Goal: Task Accomplishment & Management: Manage account settings

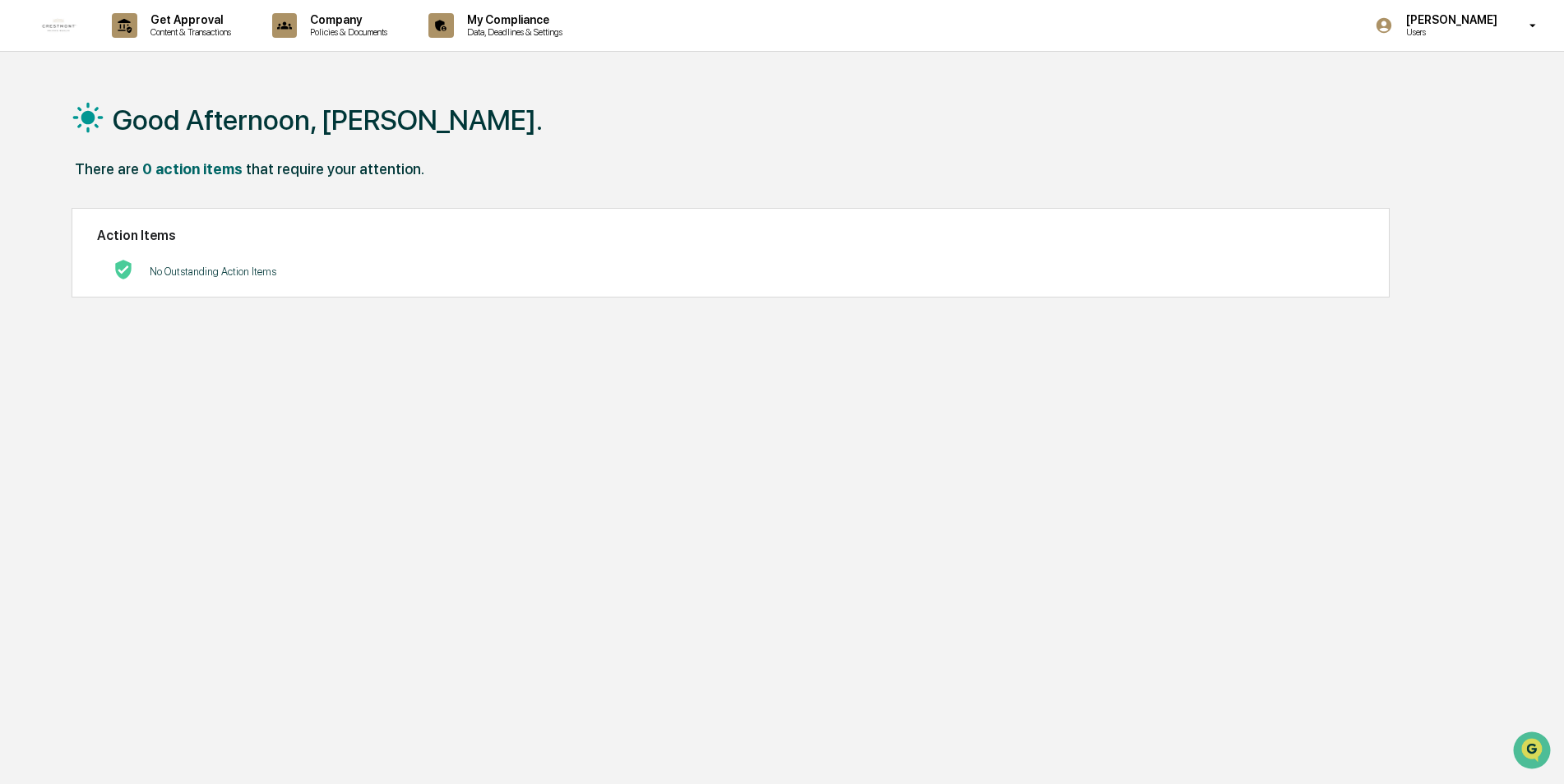
click at [1462, 43] on div "[PERSON_NAME] Users" at bounding box center [1461, 25] width 206 height 51
click at [1438, 72] on li "Switch to Admin view..." at bounding box center [1443, 83] width 231 height 31
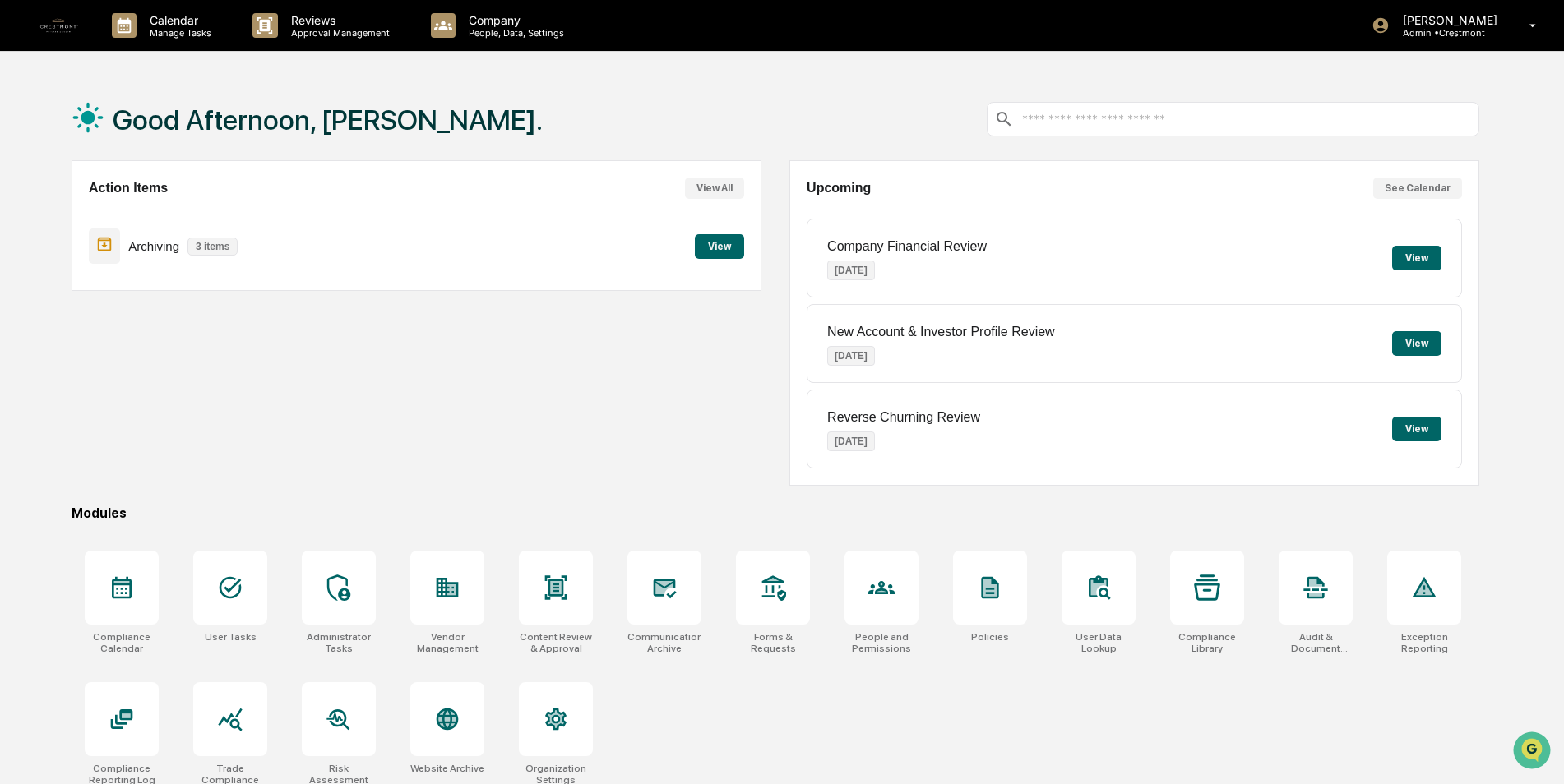
click at [718, 241] on button "View" at bounding box center [719, 247] width 49 height 25
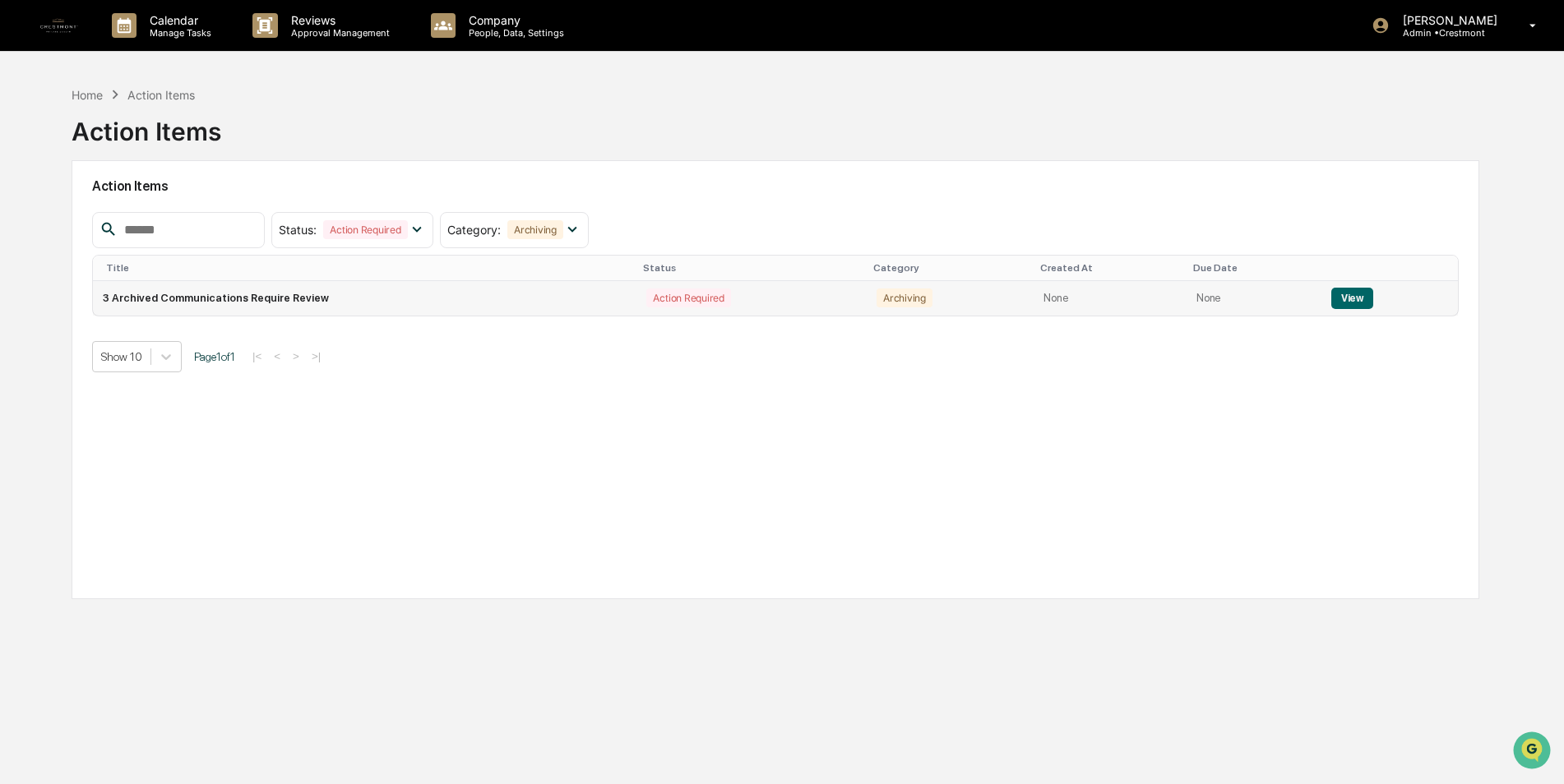
drag, startPoint x: 223, startPoint y: 291, endPoint x: 259, endPoint y: 293, distance: 36.1
click at [259, 293] on td "3 Archived Communications Require Review" at bounding box center [365, 298] width 544 height 34
click at [1348, 295] on button "View" at bounding box center [1352, 299] width 42 height 22
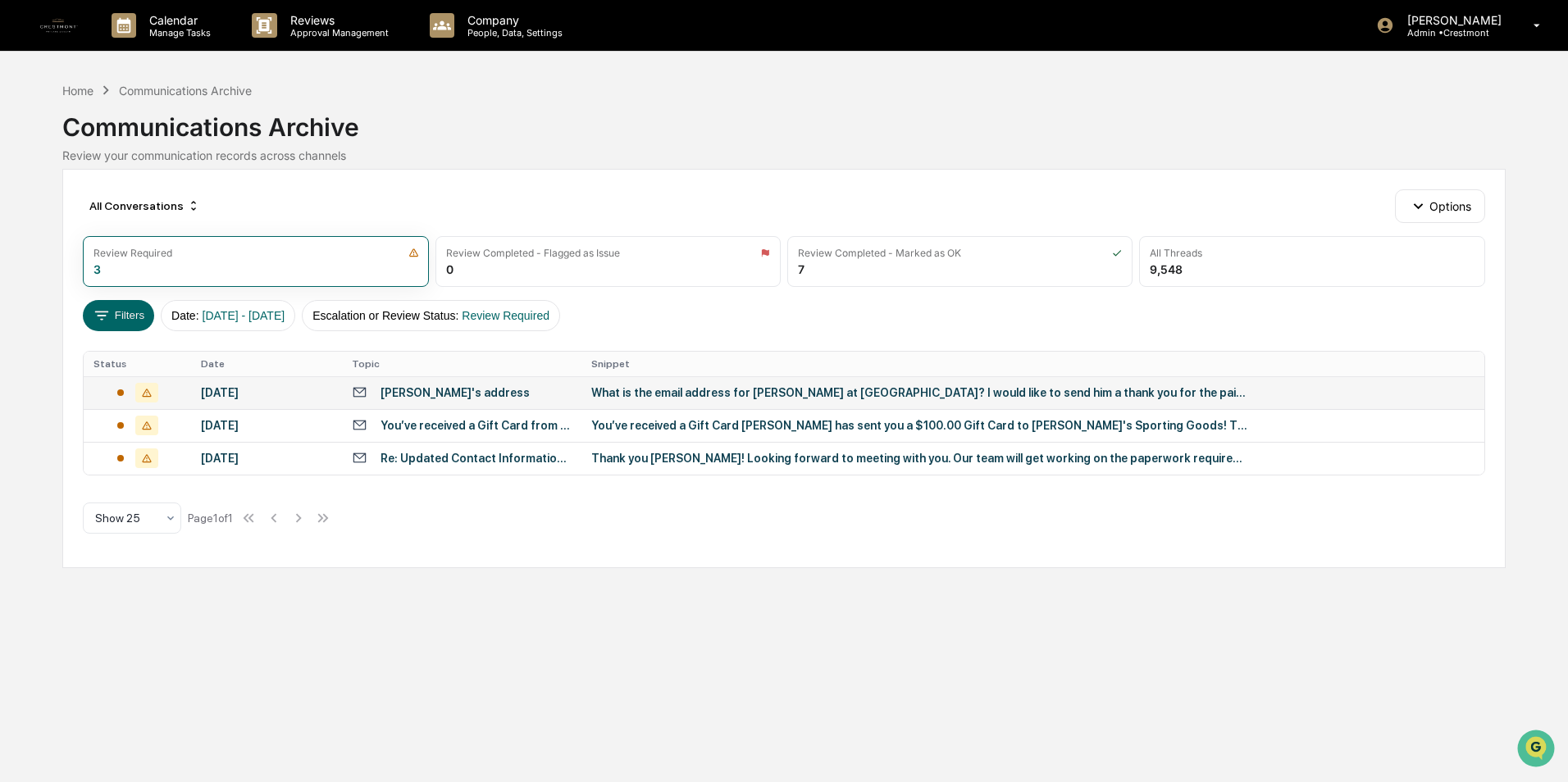
click at [496, 388] on div "[PERSON_NAME]'s address" at bounding box center [462, 392] width 220 height 16
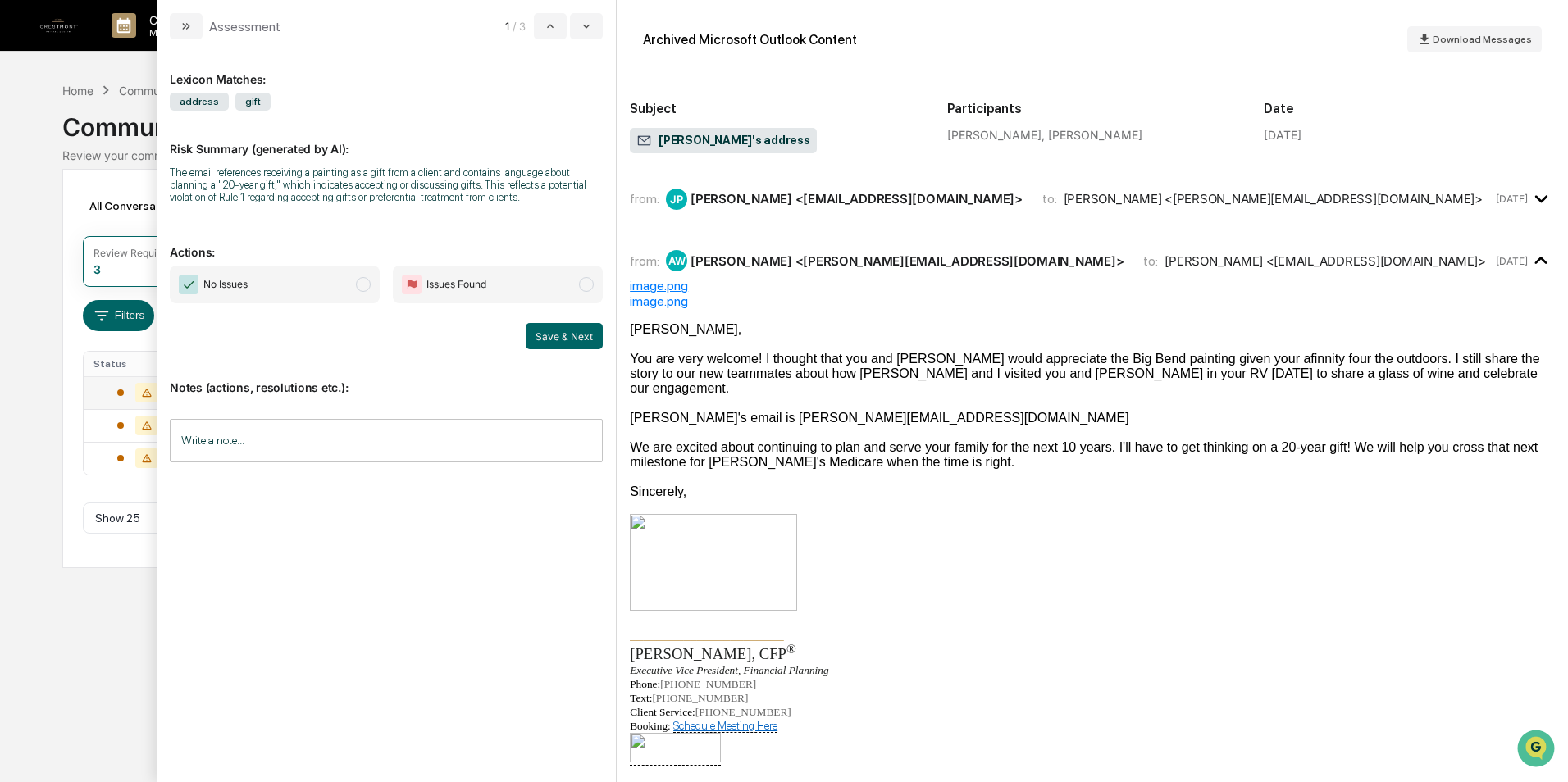
click at [755, 197] on div "[PERSON_NAME] <[EMAIL_ADDRESS][DOMAIN_NAME]>" at bounding box center [857, 198] width 332 height 16
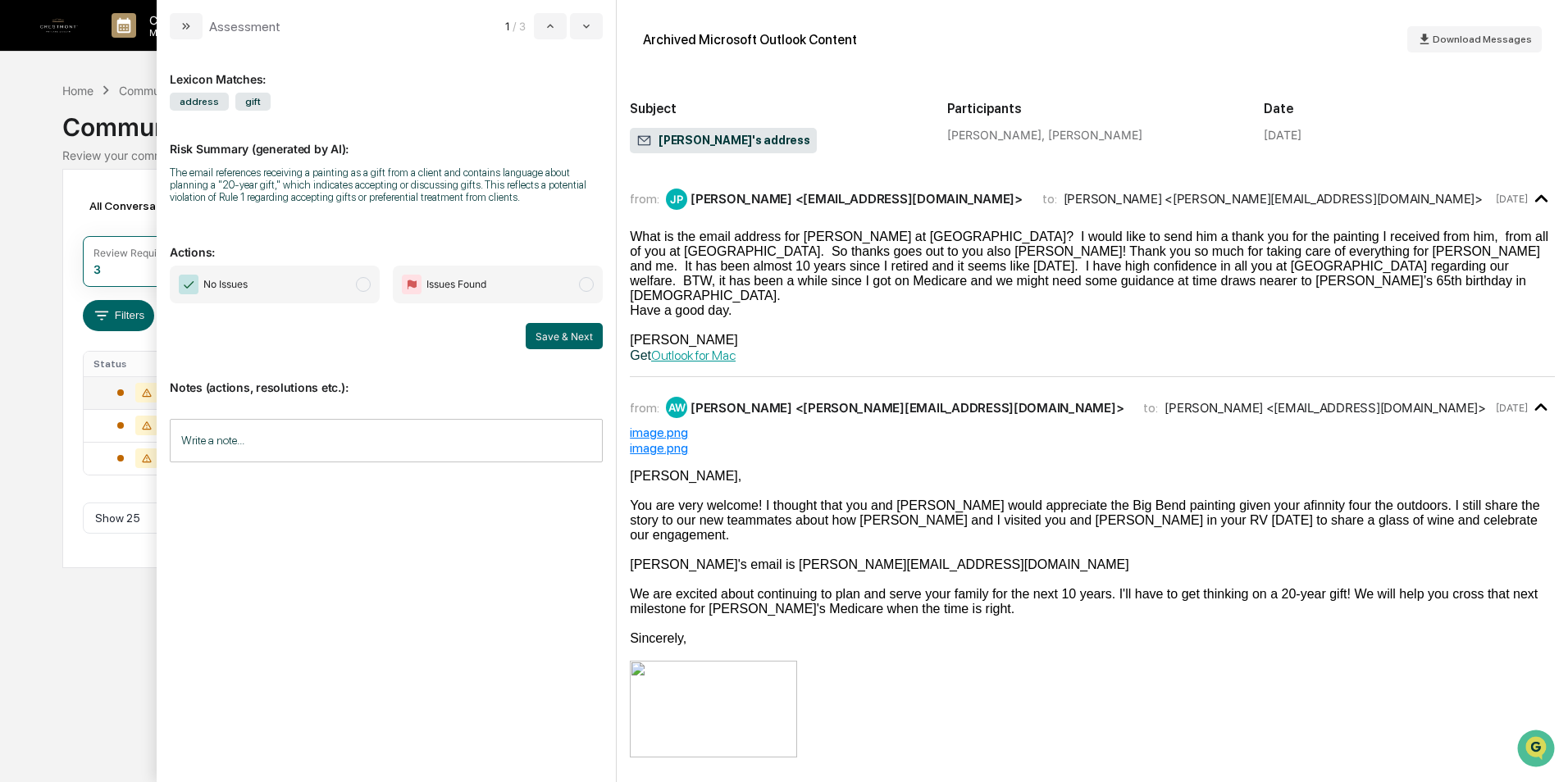
click at [339, 438] on input "Write a note..." at bounding box center [386, 441] width 433 height 43
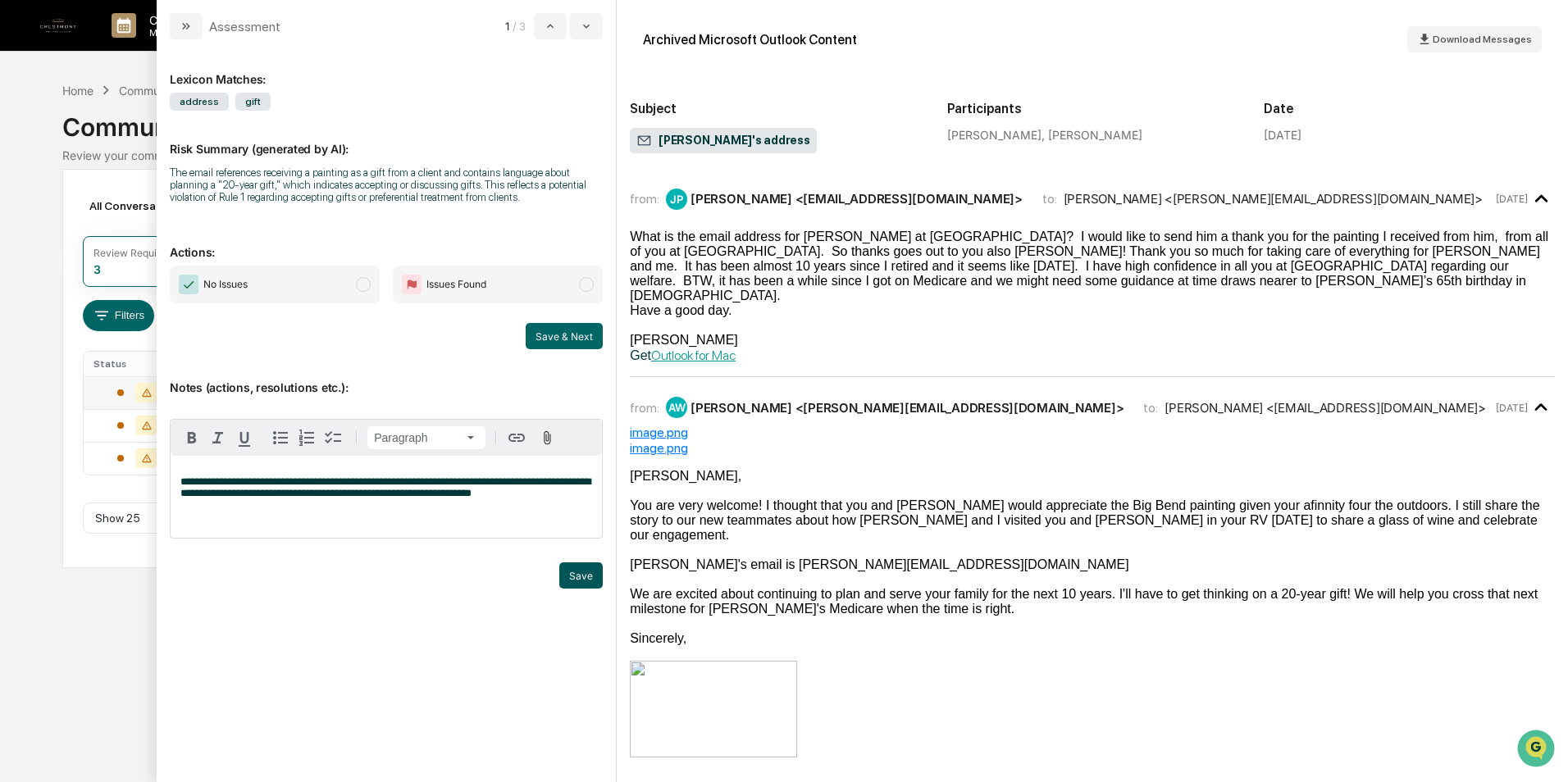
click at [599, 583] on button "Save" at bounding box center [581, 576] width 43 height 27
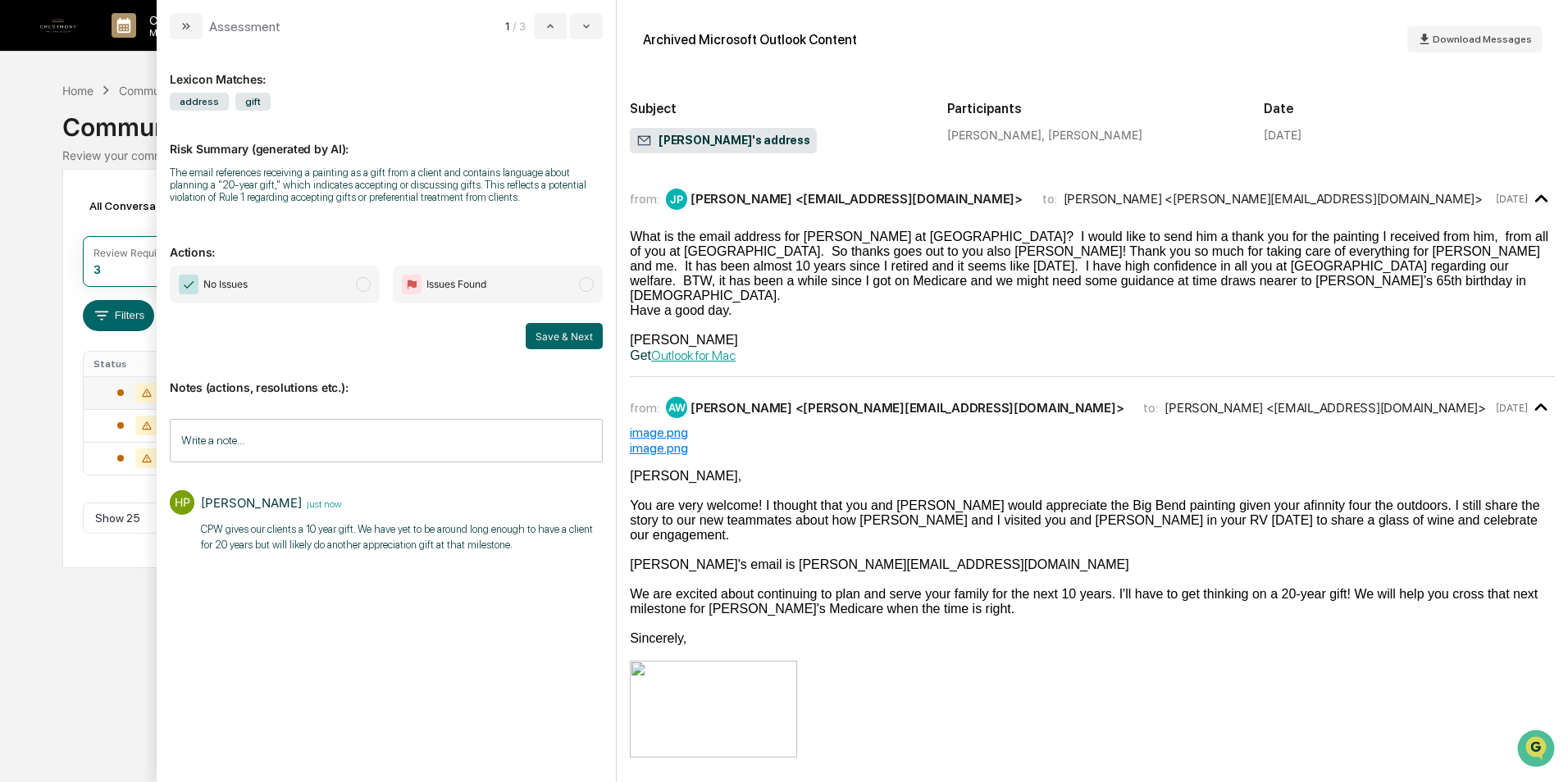
click at [353, 283] on span "No Issues" at bounding box center [274, 284] width 210 height 37
click at [550, 335] on button "Save & Next" at bounding box center [564, 336] width 77 height 27
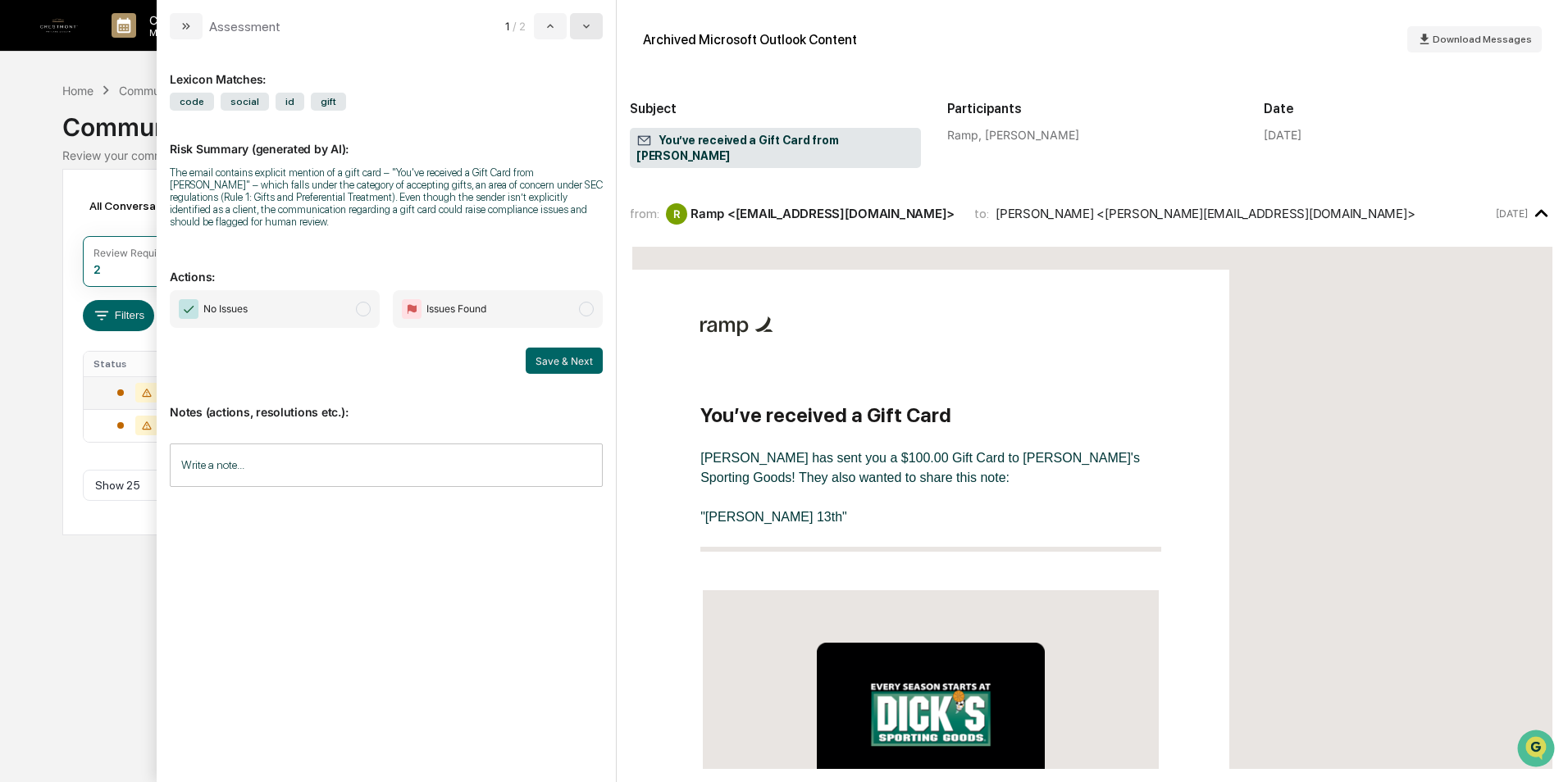
click at [586, 21] on icon "modal" at bounding box center [586, 27] width 13 height 13
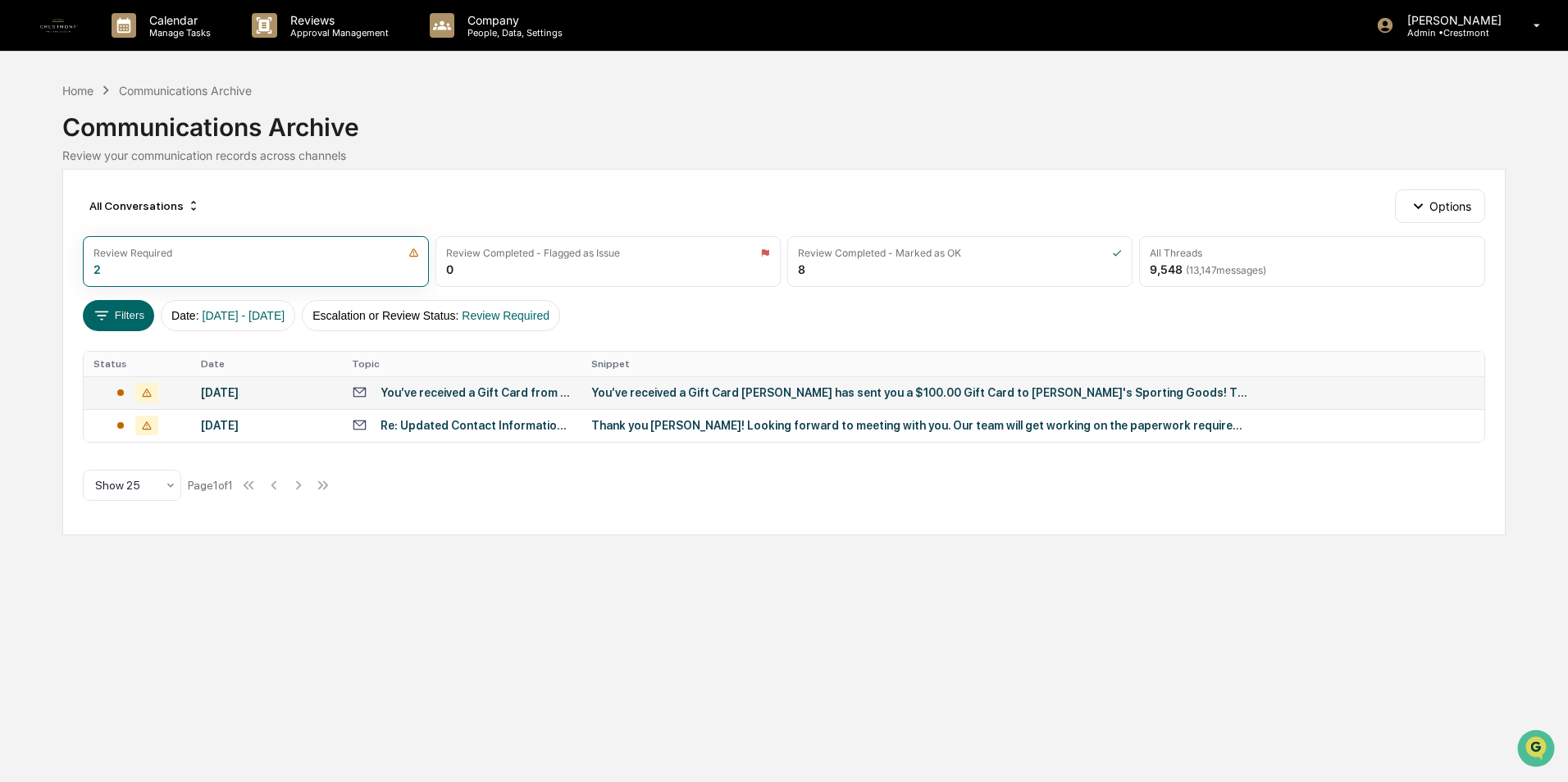
click at [20, 183] on div "Calendar Manage Tasks Reviews Approval Management Company People, Data, Setting…" at bounding box center [784, 391] width 1568 height 782
click at [163, 31] on p "Manage Tasks" at bounding box center [178, 33] width 83 height 12
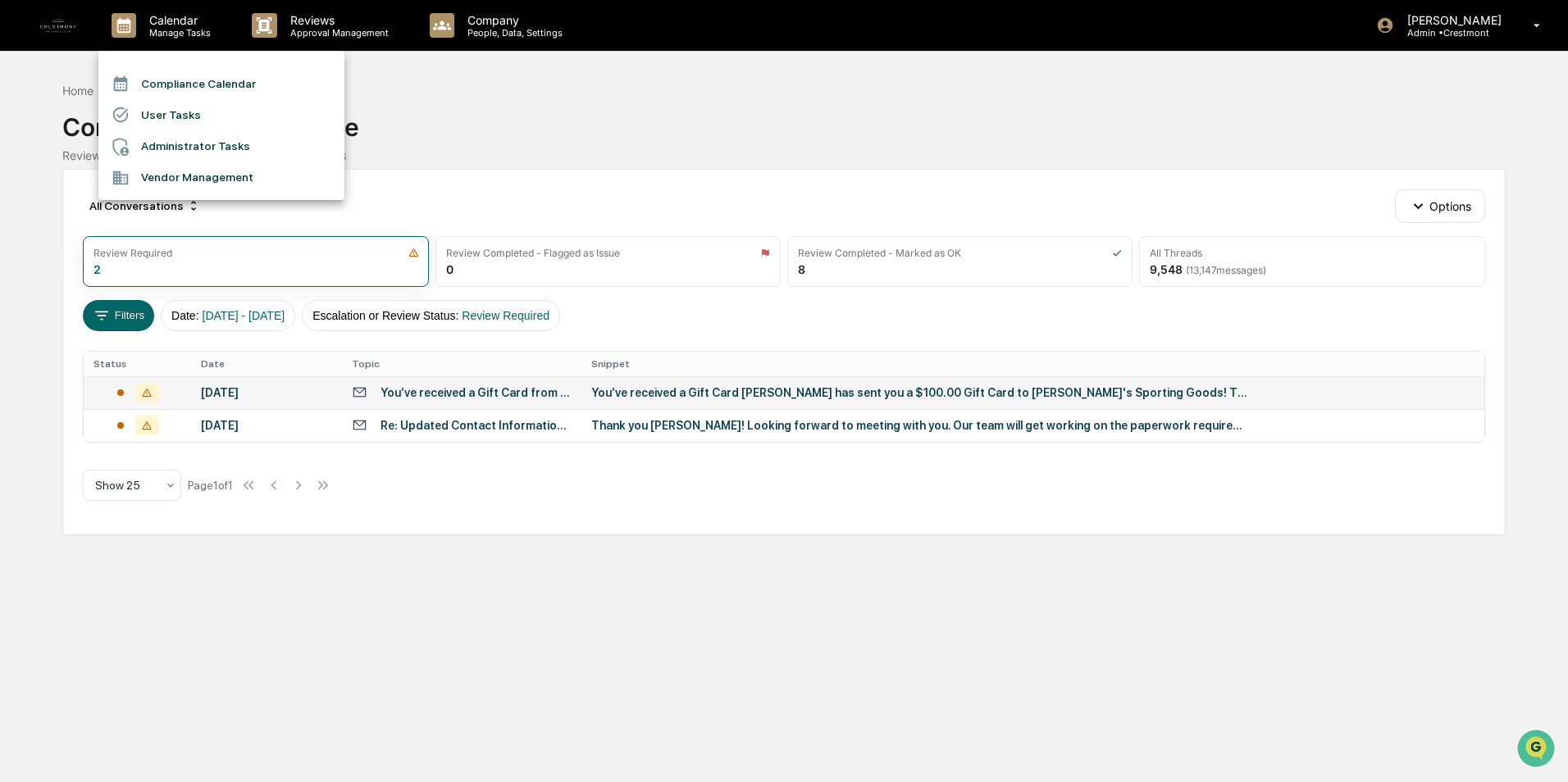
click at [197, 84] on li "Compliance Calendar" at bounding box center [222, 84] width 246 height 32
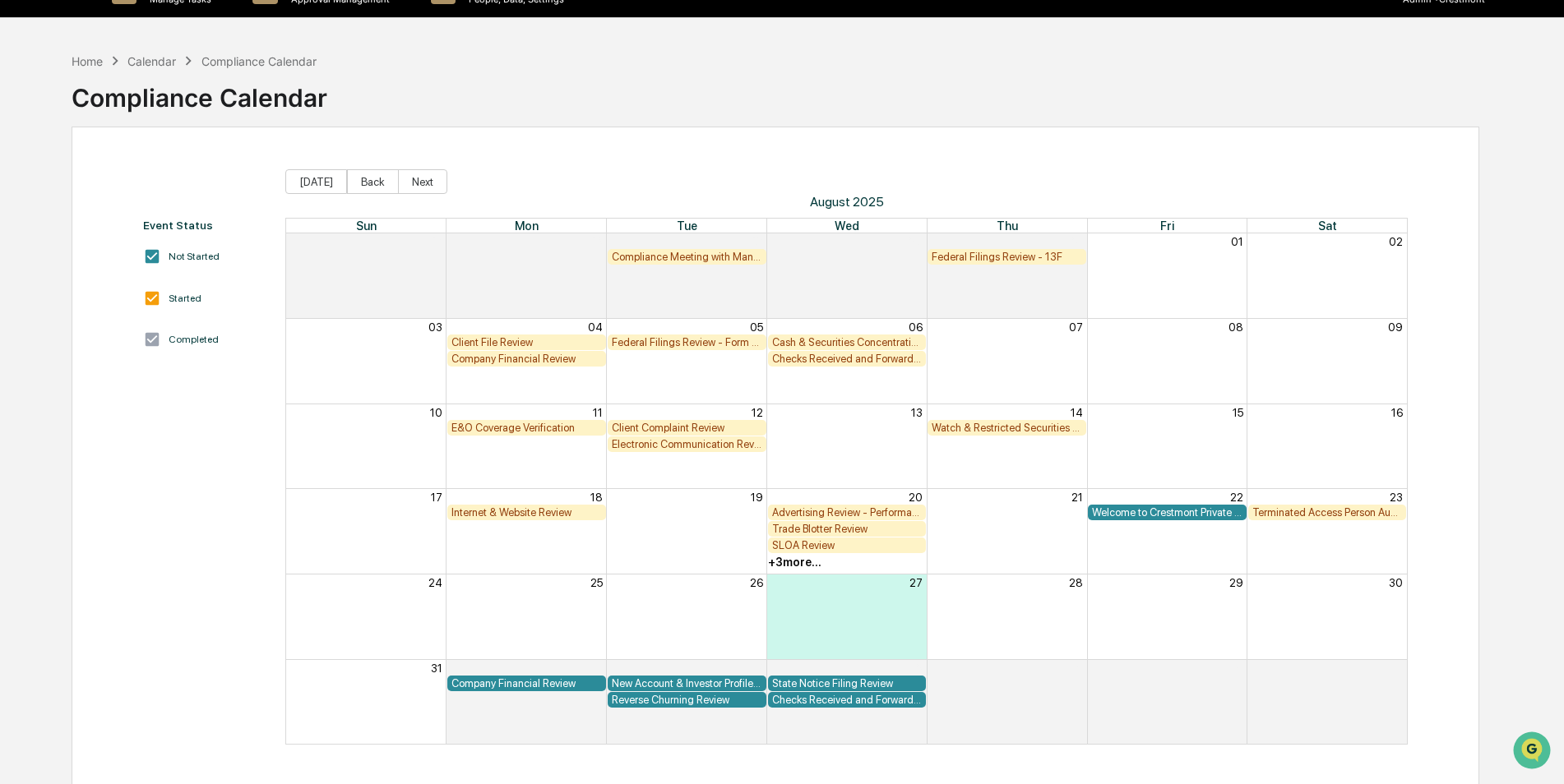
scroll to position [78, 0]
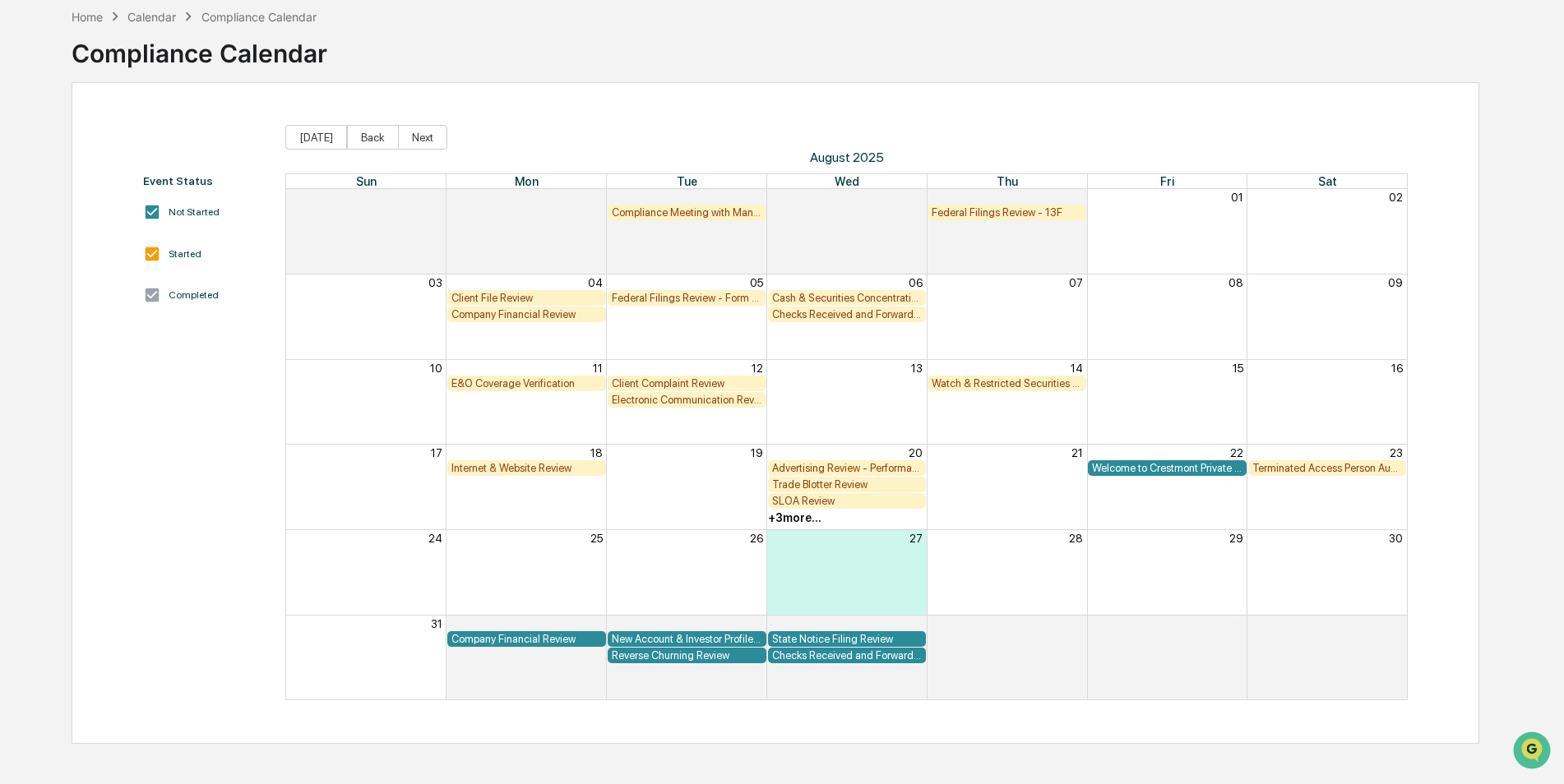
click at [1173, 467] on div "Welcome to Crestmont Private Wealth" at bounding box center [1167, 468] width 151 height 12
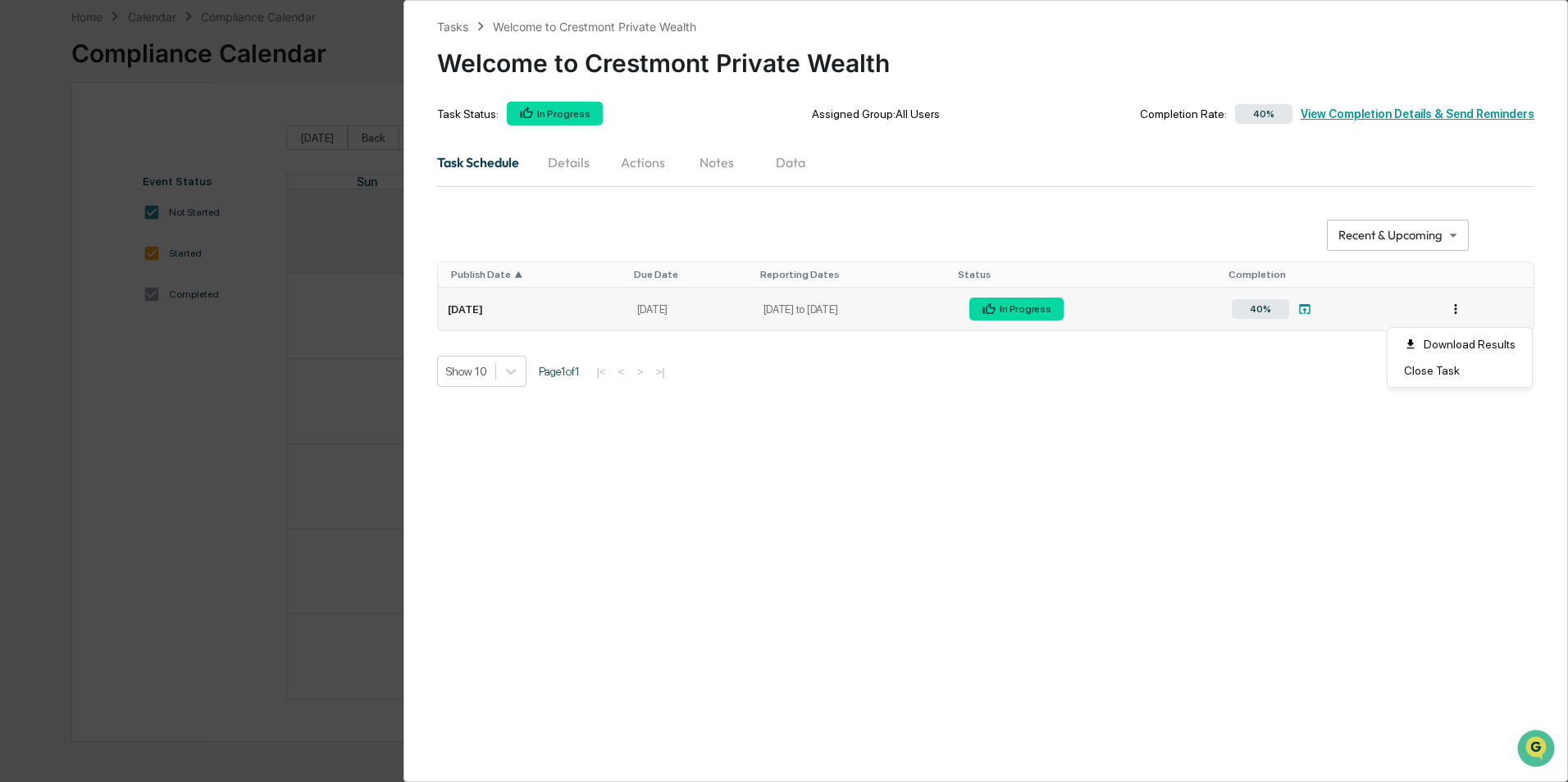
click at [1452, 309] on html "Calendar Manage Tasks Reviews Approval Management Company People, Data, Setting…" at bounding box center [784, 313] width 1568 height 782
click at [566, 167] on html "Calendar Manage Tasks Reviews Approval Management Company People, Data, Setting…" at bounding box center [784, 313] width 1568 height 782
click at [566, 166] on button "Details" at bounding box center [569, 162] width 74 height 39
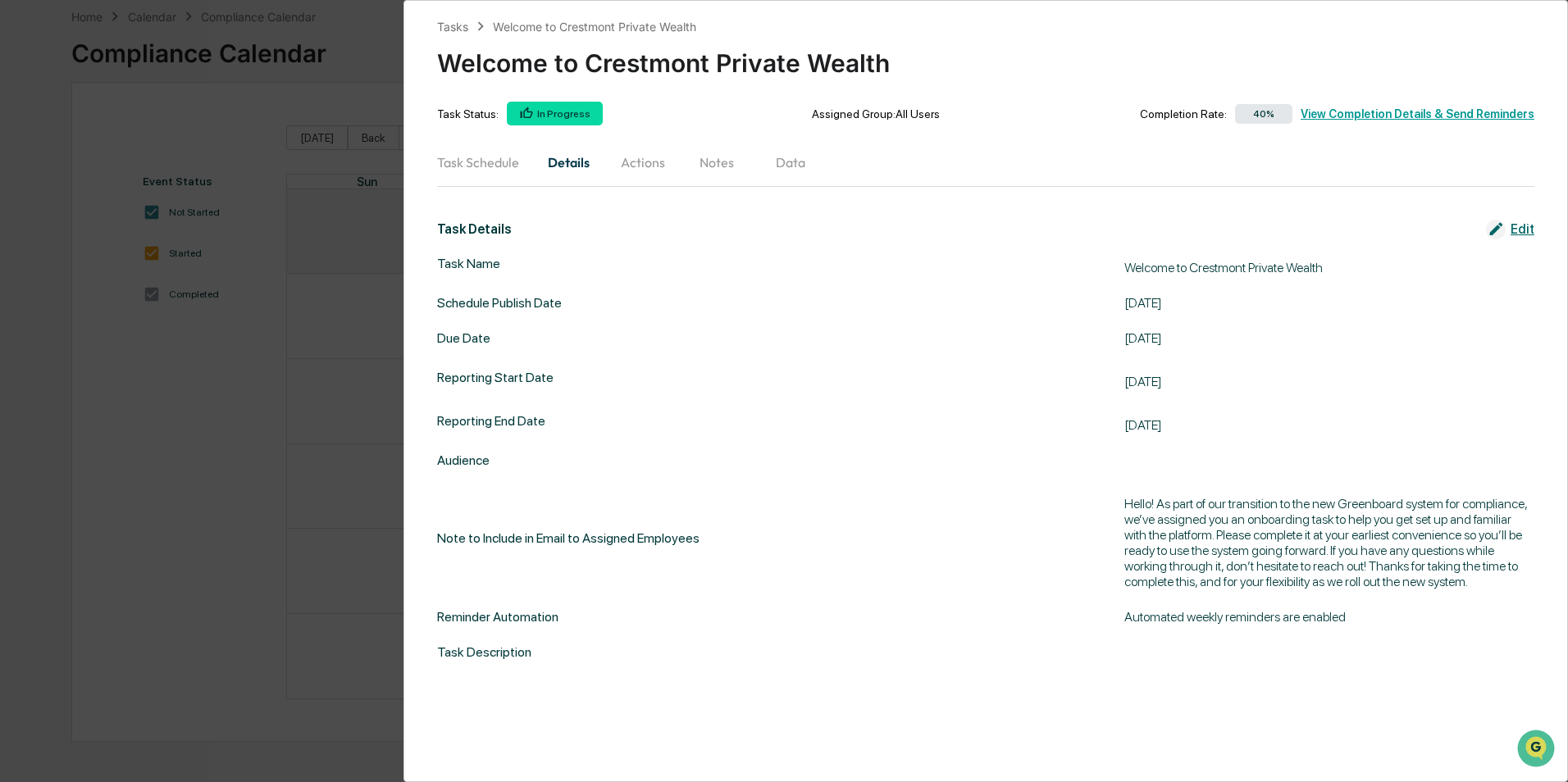
click at [642, 161] on button "Actions" at bounding box center [642, 162] width 74 height 39
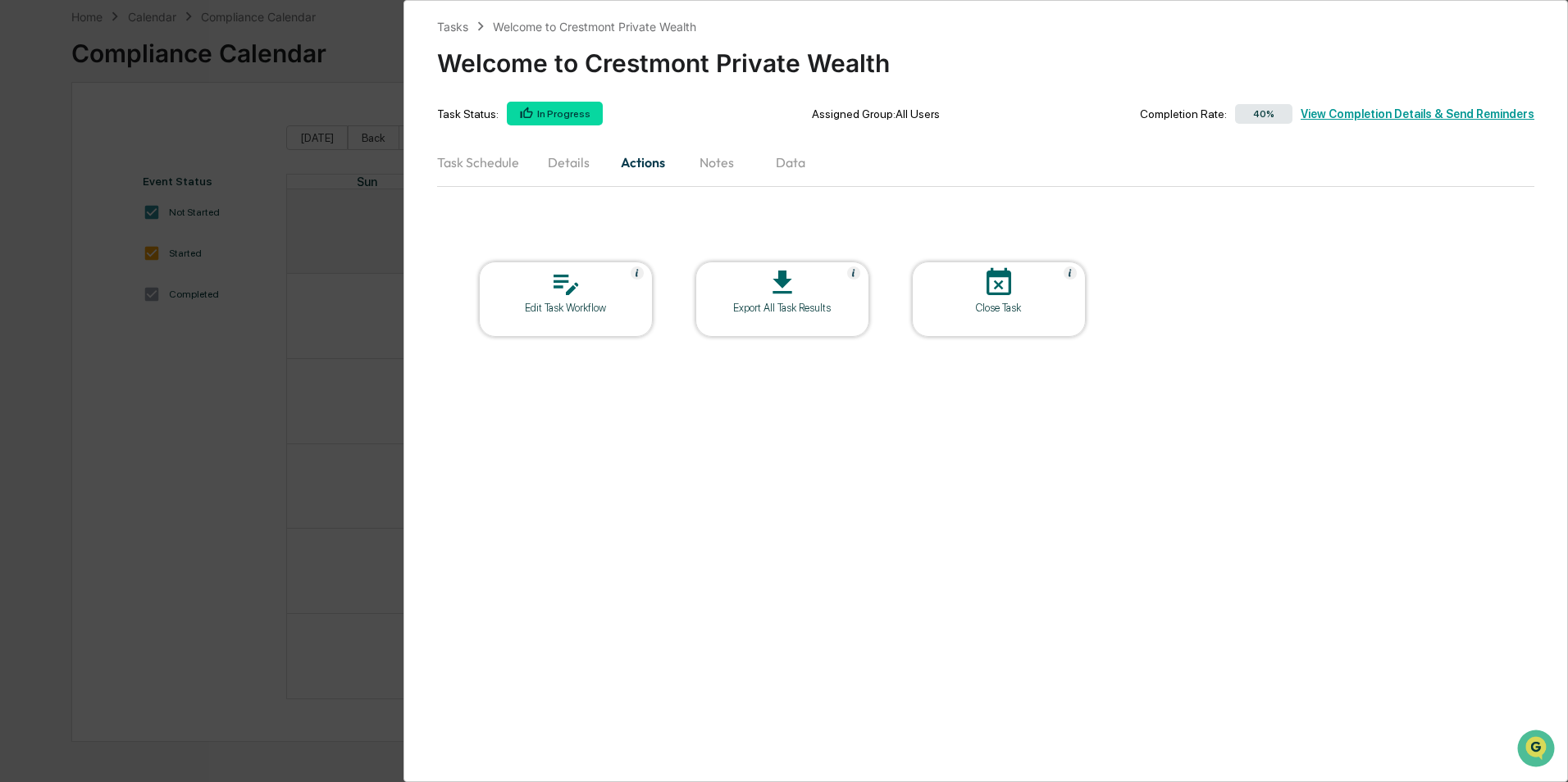
click at [725, 163] on button "Notes" at bounding box center [716, 162] width 74 height 39
click at [813, 164] on button "Data" at bounding box center [790, 162] width 74 height 39
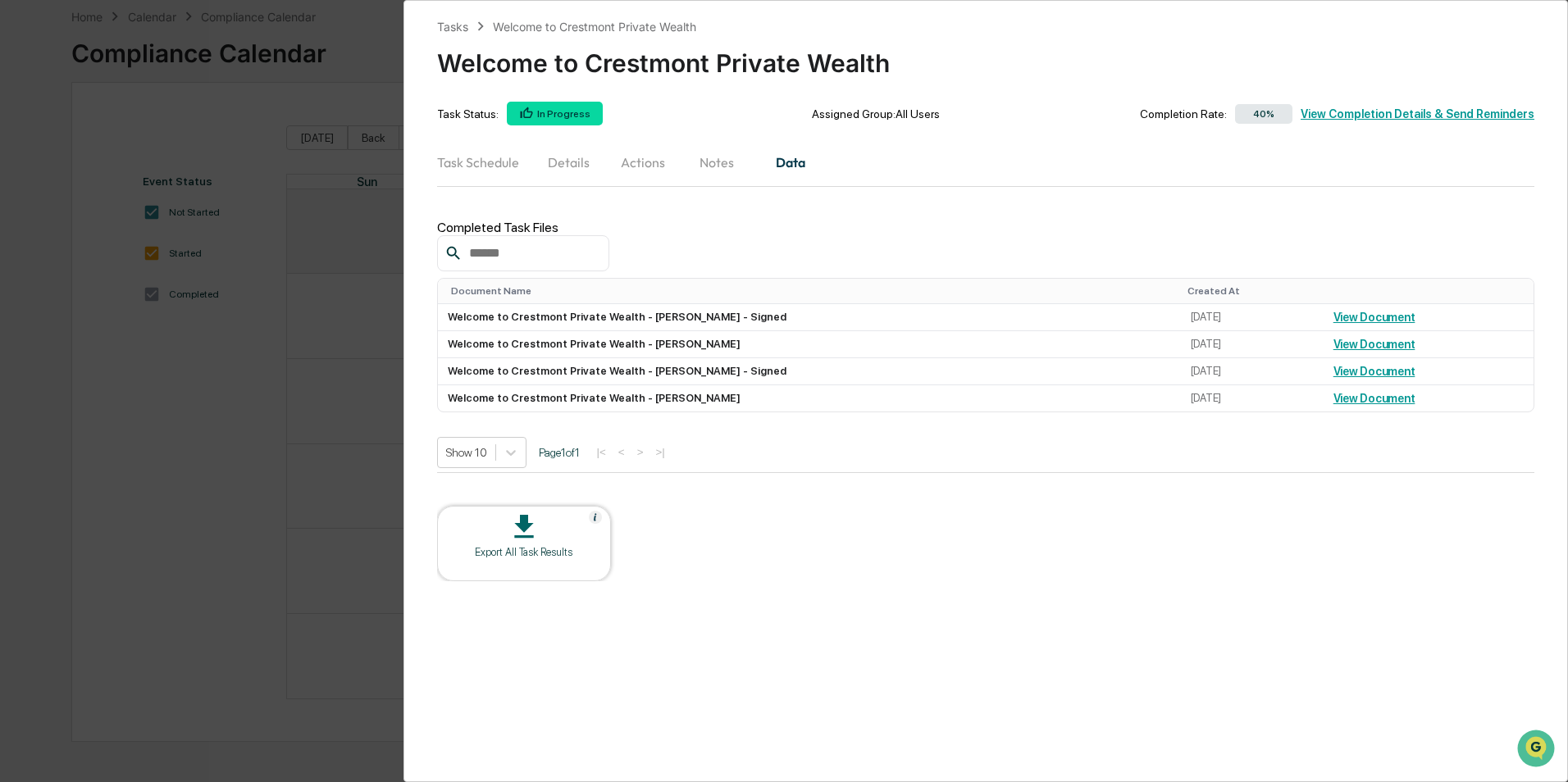
click at [227, 460] on div "Tasks Welcome to Crestmont Private Wealth Welcome to [GEOGRAPHIC_DATA] Private …" at bounding box center [784, 391] width 1568 height 782
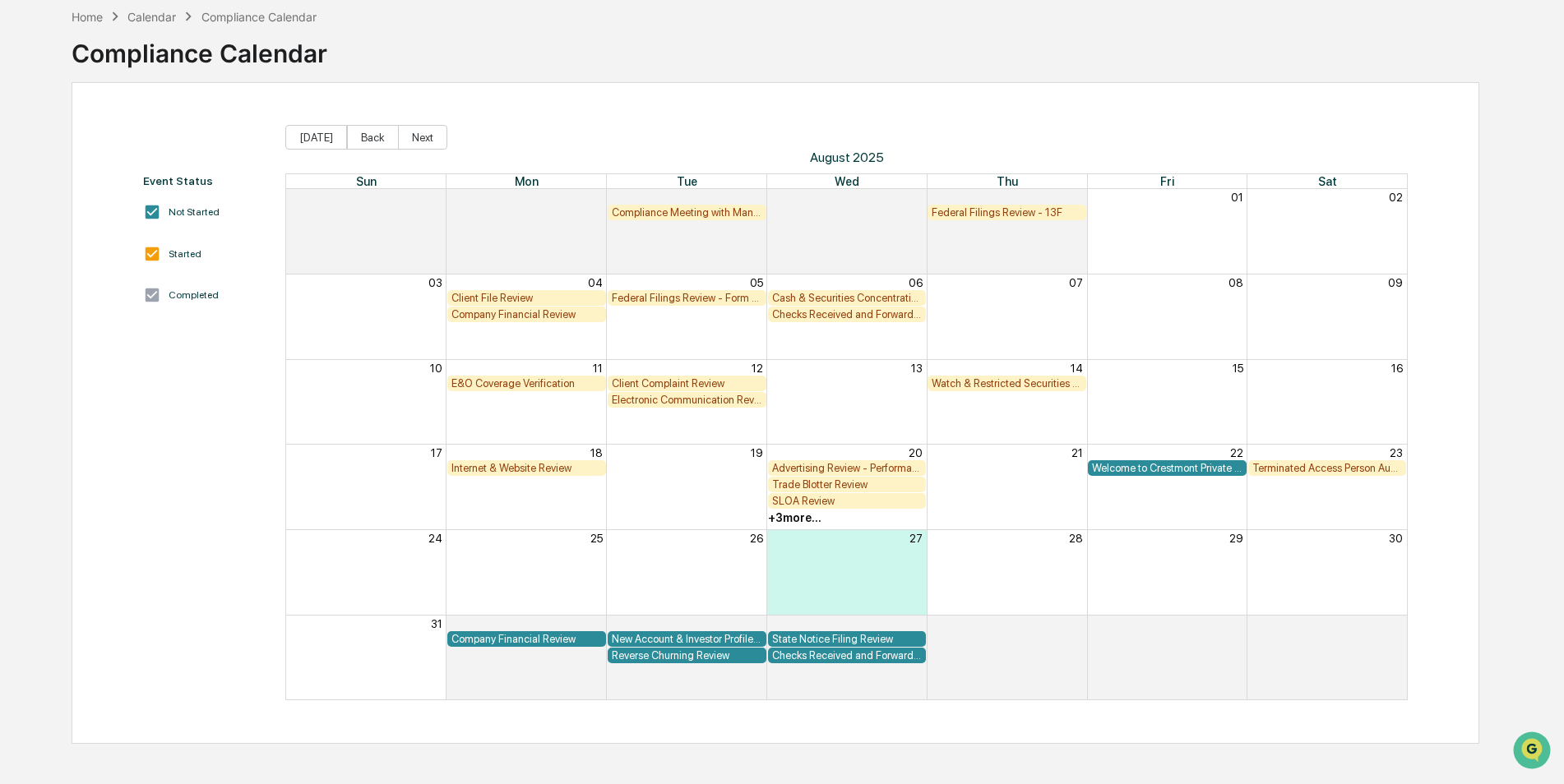
click at [536, 642] on div "Company Financial Review" at bounding box center [526, 639] width 151 height 12
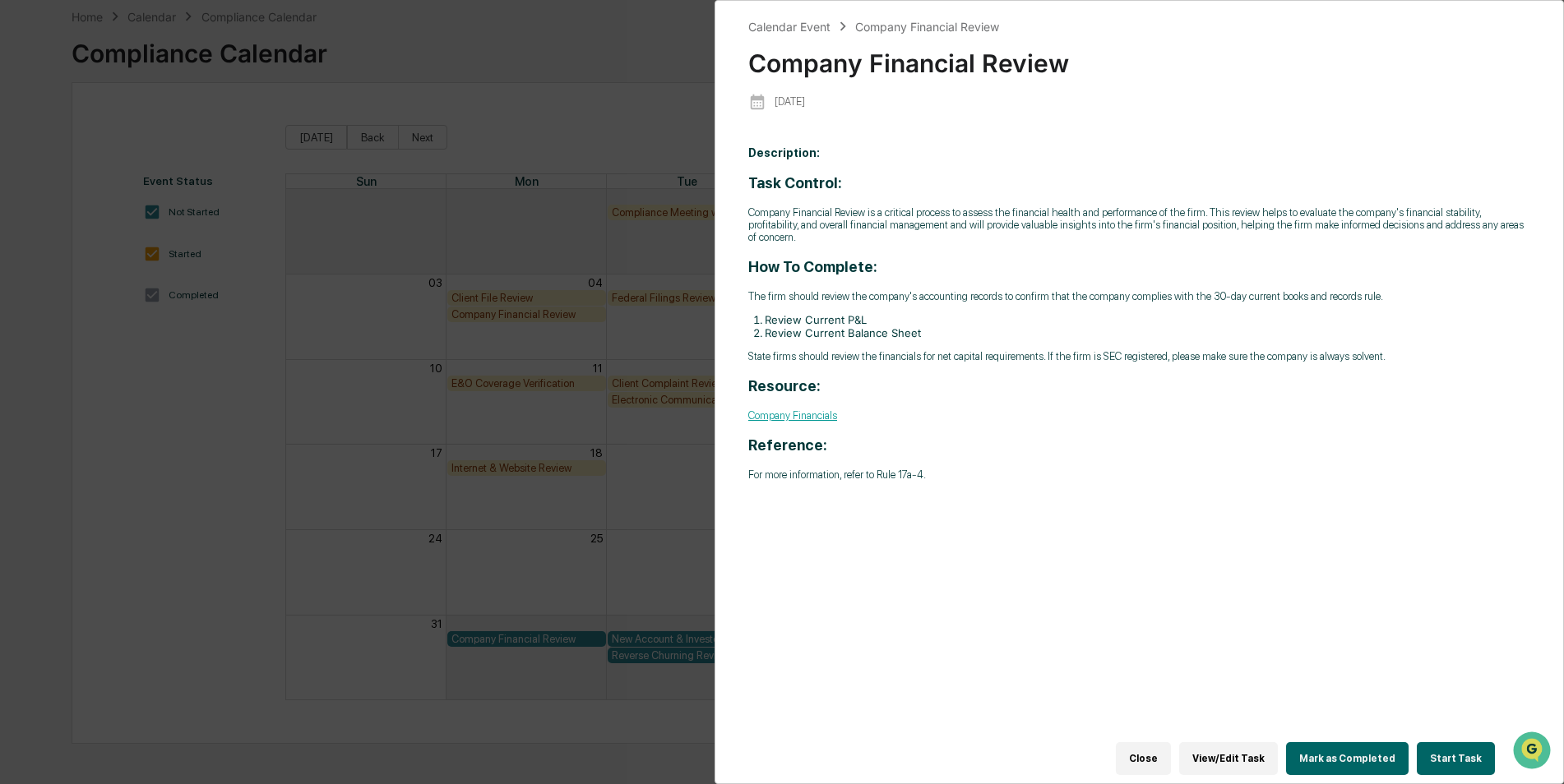
click at [403, 576] on div "Calendar Event Company Financial Review Company Financial Review [DATE] Descrip…" at bounding box center [782, 392] width 1564 height 784
